Goal: Navigation & Orientation: Find specific page/section

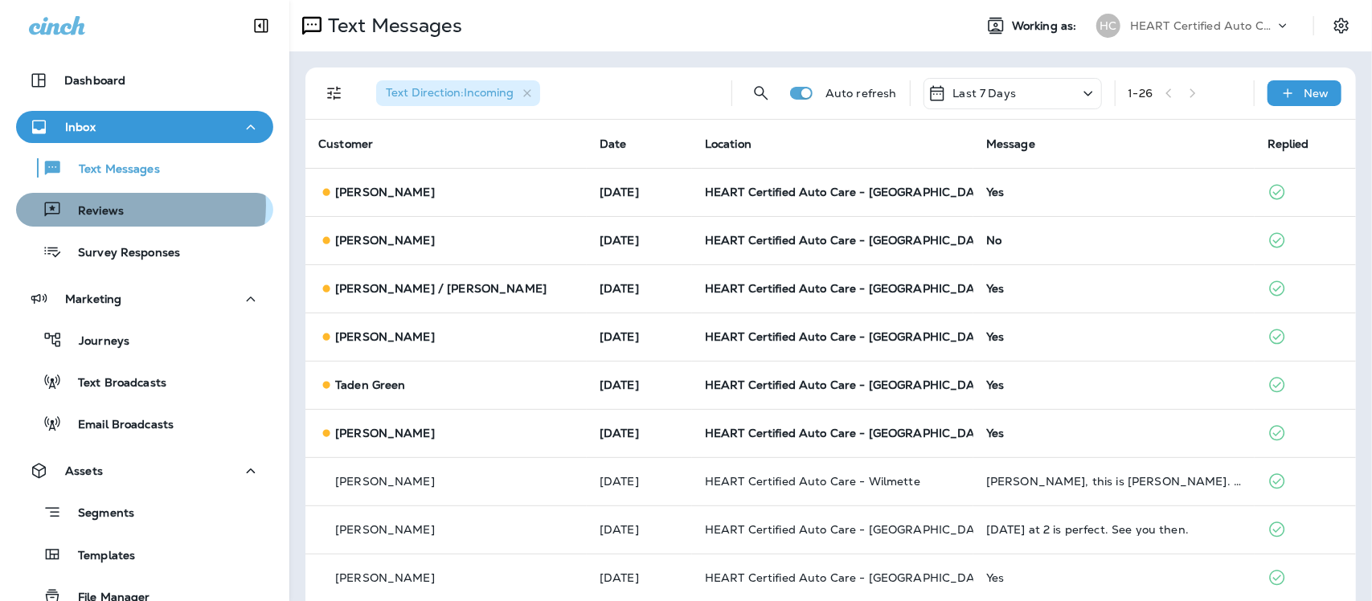
click at [129, 206] on div "Reviews" at bounding box center [145, 210] width 244 height 24
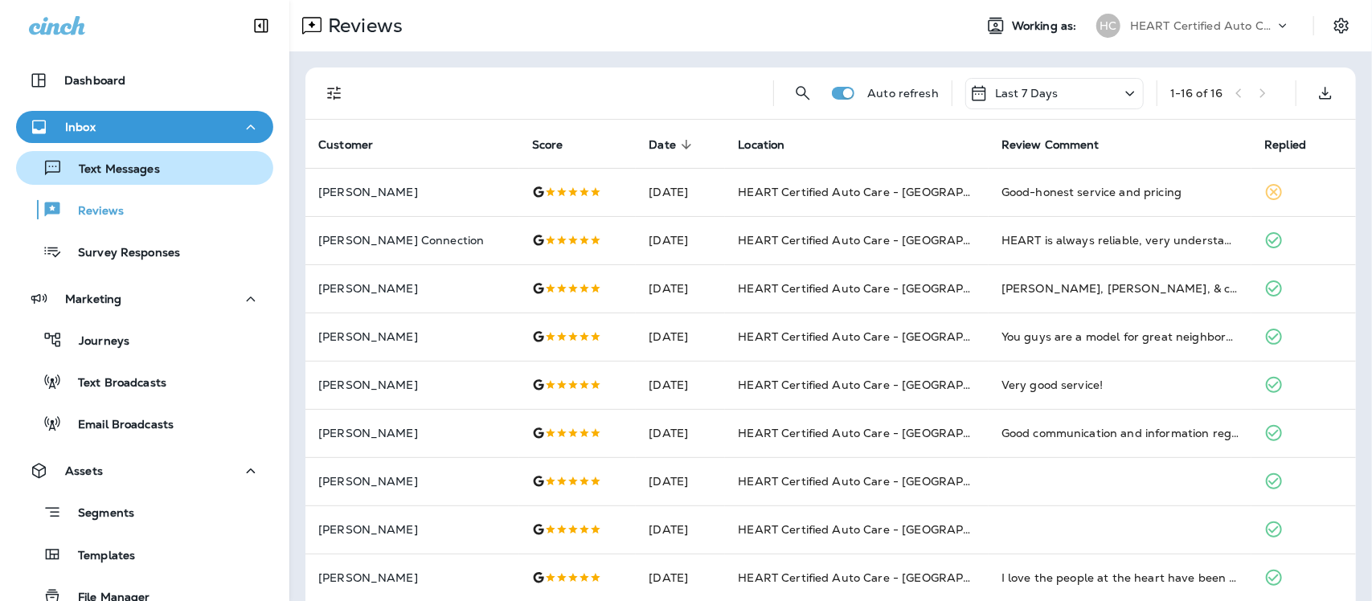
click at [121, 170] on p "Text Messages" at bounding box center [111, 169] width 97 height 15
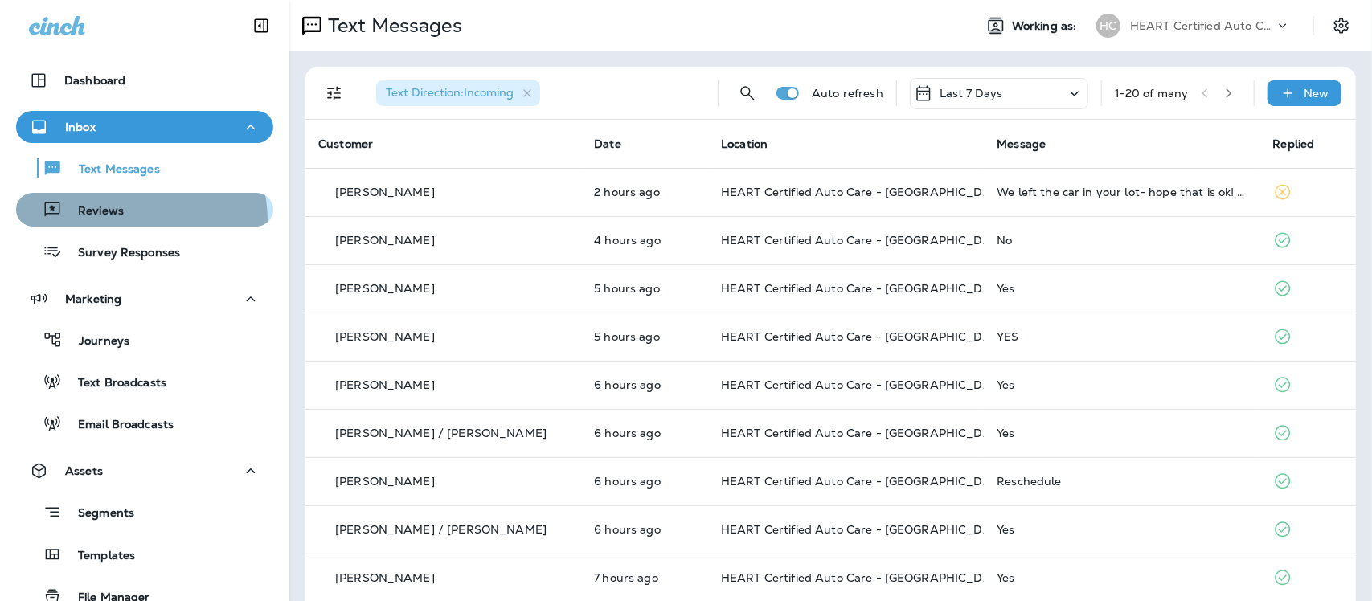
click at [122, 221] on div "Reviews" at bounding box center [145, 210] width 244 height 24
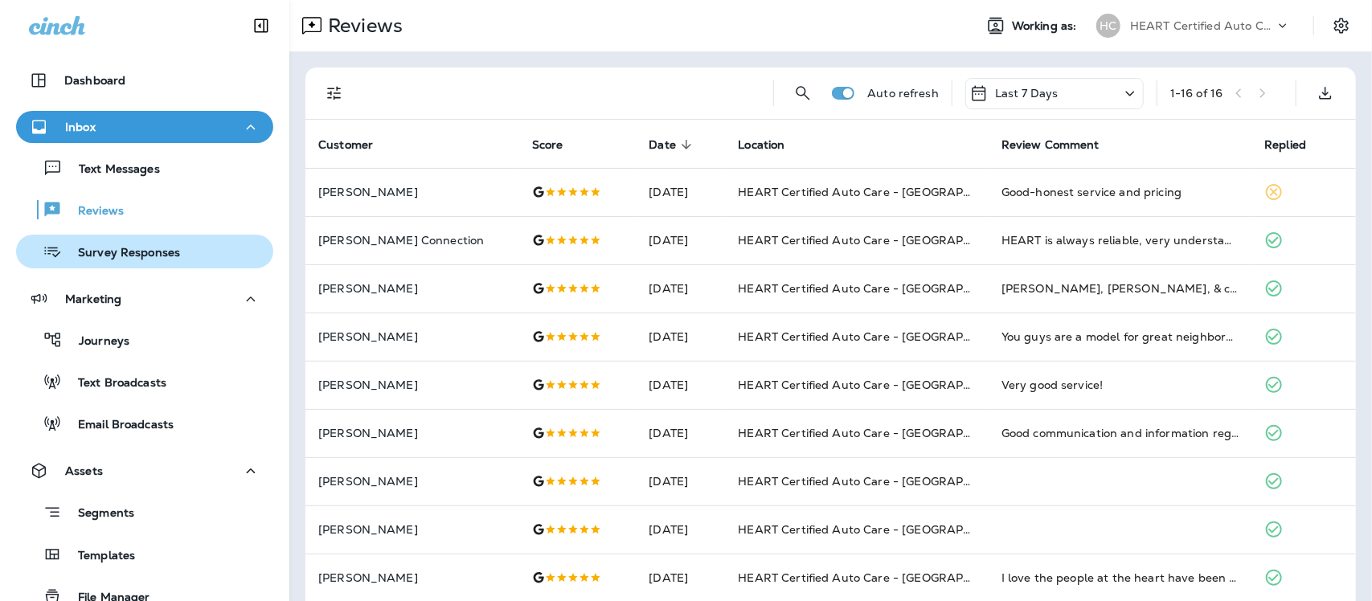
click at [143, 253] on p "Survey Responses" at bounding box center [121, 253] width 118 height 15
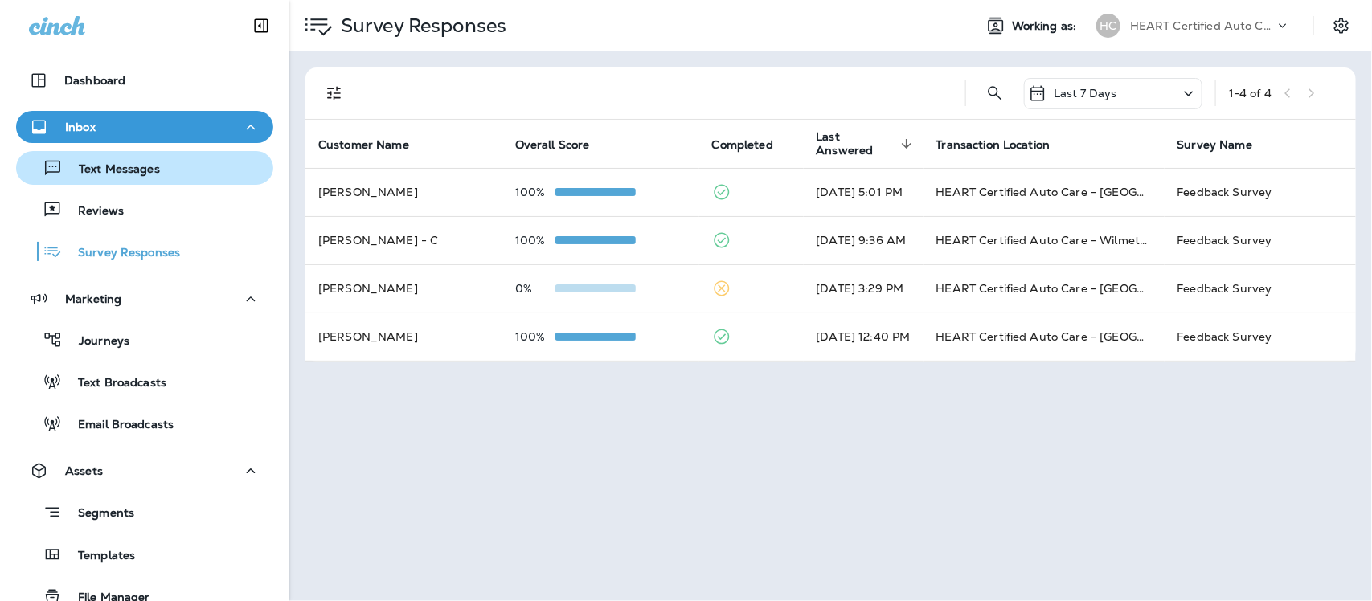
click at [145, 177] on p "Text Messages" at bounding box center [111, 169] width 97 height 15
